Goal: Task Accomplishment & Management: Manage account settings

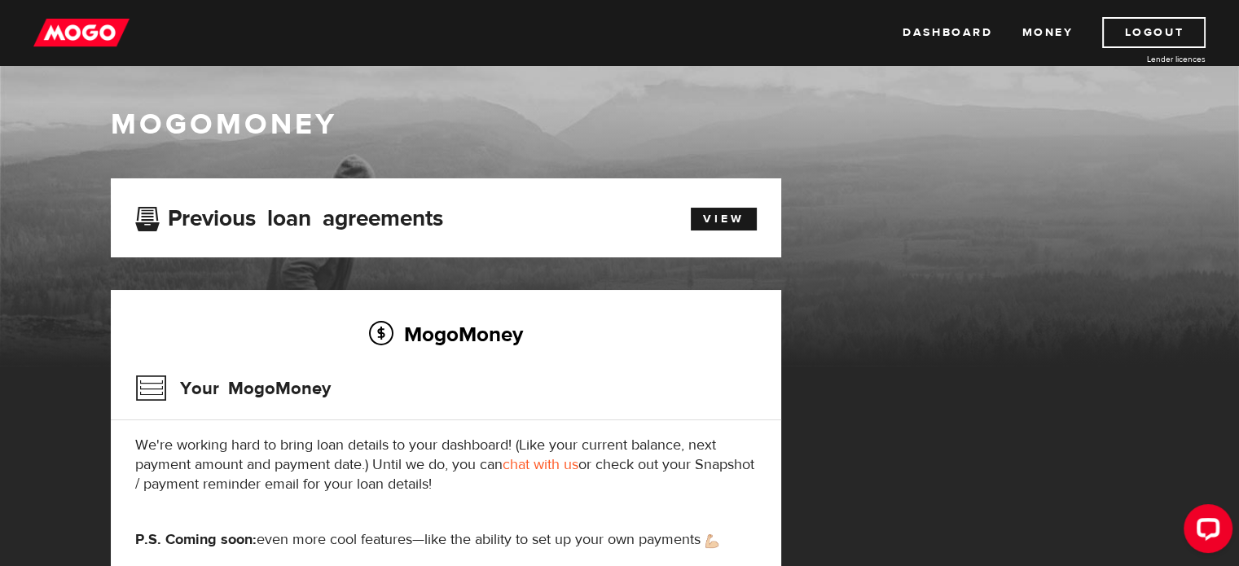
click at [1239, 102] on html "Dashboard Money Logout Lender licences Dashboard Money Logout Lender licences M…" at bounding box center [619, 283] width 1239 height 566
click at [728, 217] on link "View" at bounding box center [724, 219] width 66 height 23
